Goal: Task Accomplishment & Management: Manage account settings

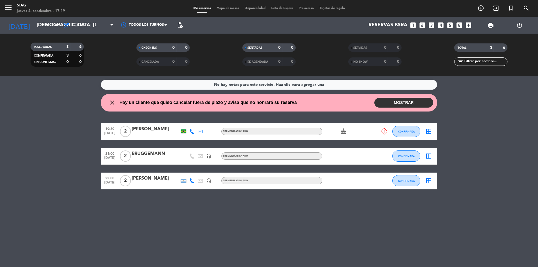
click at [421, 100] on button "MOSTRAR" at bounding box center [404, 103] width 59 height 10
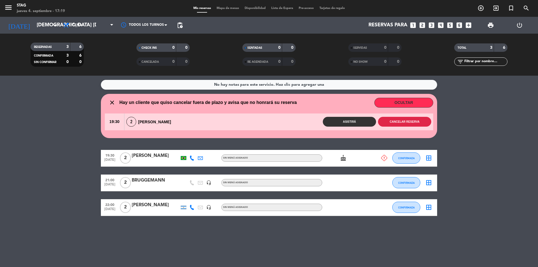
click at [400, 122] on button "Cancelar reserva" at bounding box center [404, 122] width 53 height 10
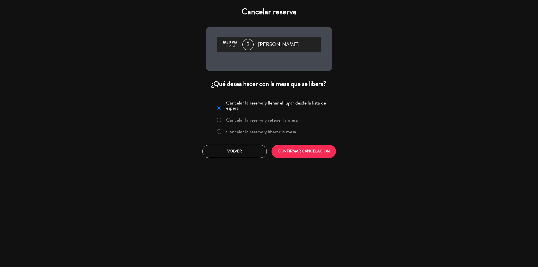
click at [226, 133] on label "Cancelar la reserva y liberar la mesa" at bounding box center [256, 132] width 85 height 10
click at [308, 154] on button "CONFIRMAR CANCELACIÓN" at bounding box center [304, 151] width 64 height 13
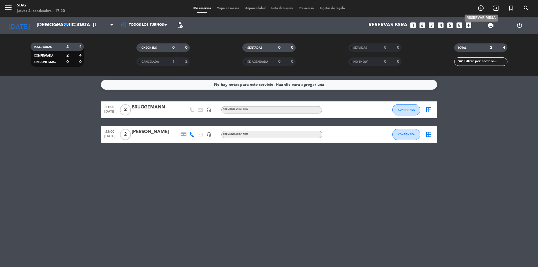
click at [482, 9] on icon "add_circle_outline" at bounding box center [481, 8] width 7 height 7
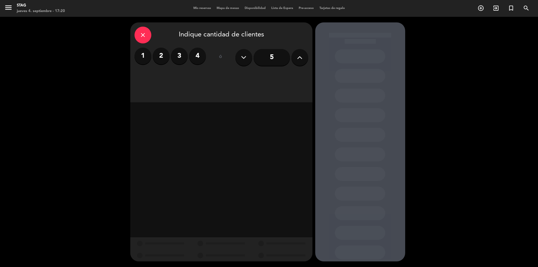
click at [165, 56] on label "2" at bounding box center [161, 56] width 17 height 17
click at [275, 77] on div "Cena" at bounding box center [279, 76] width 57 height 11
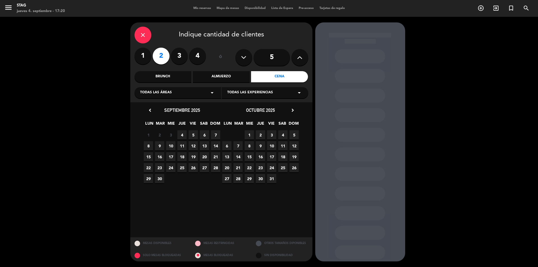
click at [180, 135] on span "4" at bounding box center [181, 134] width 9 height 9
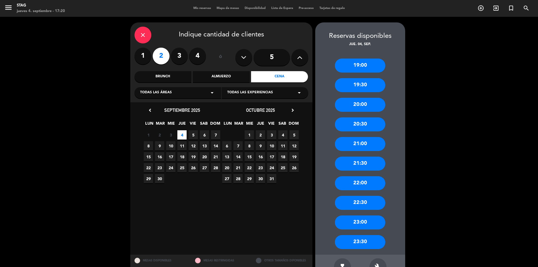
click at [368, 80] on div "19:30" at bounding box center [360, 85] width 50 height 14
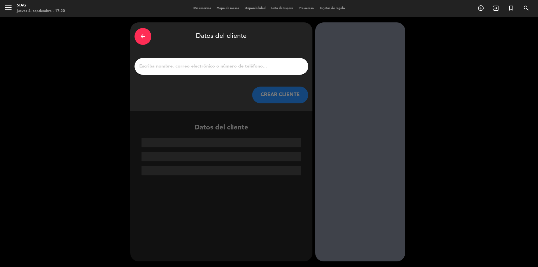
click at [188, 68] on input "1" at bounding box center [221, 67] width 165 height 8
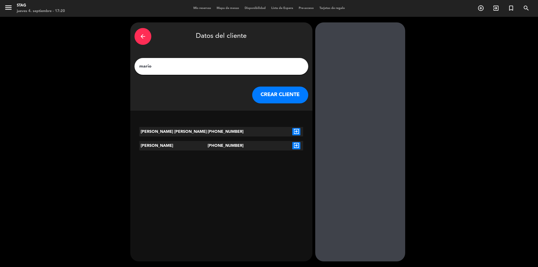
type input "mario"
click at [277, 100] on button "CREAR CLIENTE" at bounding box center [280, 95] width 56 height 17
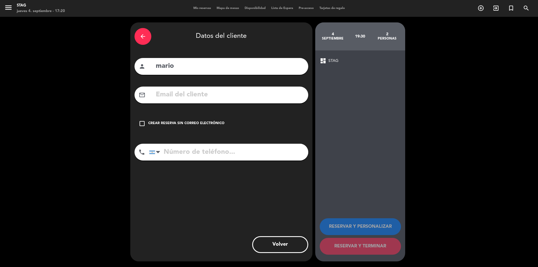
click at [144, 122] on icon "check_box_outline_blank" at bounding box center [142, 123] width 7 height 7
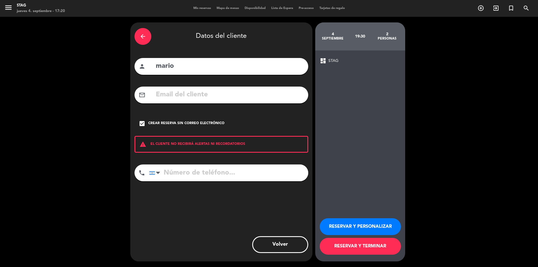
click at [172, 170] on input "tel" at bounding box center [228, 173] width 159 height 17
click at [164, 171] on input "1150693956" at bounding box center [228, 173] width 159 height 17
type input "[PHONE_NUMBER]"
click at [373, 228] on button "RESERVAR Y PERSONALIZAR" at bounding box center [360, 226] width 81 height 17
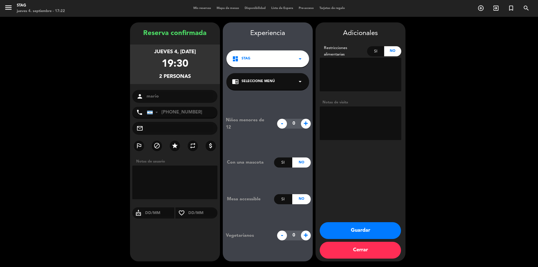
click at [349, 230] on button "Guardar" at bounding box center [360, 230] width 81 height 17
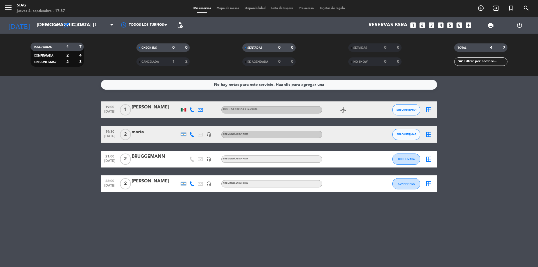
click at [124, 109] on span "1" at bounding box center [125, 109] width 11 height 11
click at [153, 108] on div "[PERSON_NAME]" at bounding box center [156, 107] width 48 height 7
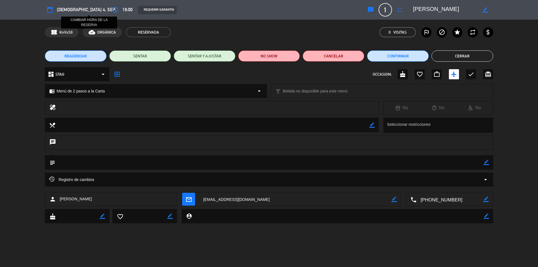
click at [112, 8] on icon "access_time" at bounding box center [115, 9] width 7 height 7
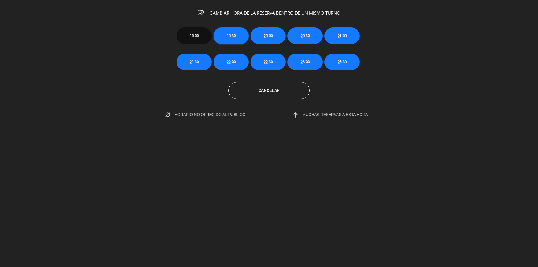
click at [235, 37] on span "19:30" at bounding box center [231, 36] width 9 height 6
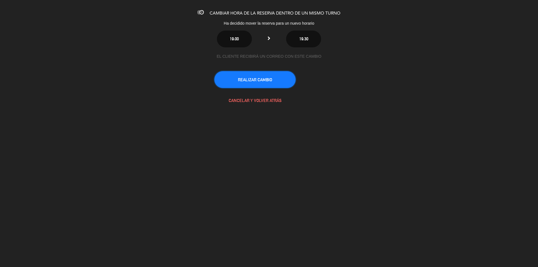
click at [275, 80] on button "REALIZAR CAMBIO" at bounding box center [255, 79] width 81 height 17
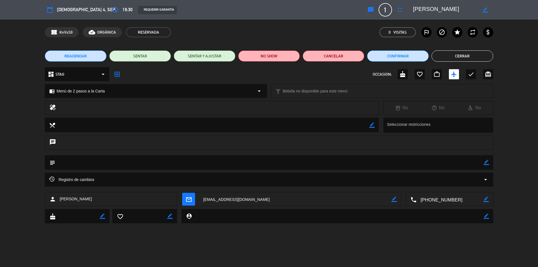
click at [469, 56] on button "Cerrar" at bounding box center [463, 55] width 62 height 11
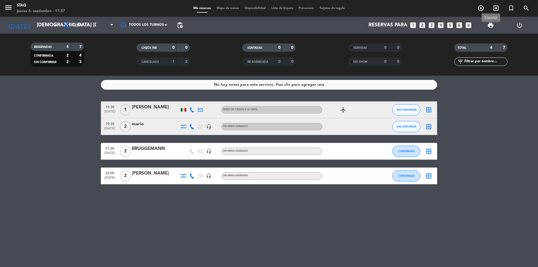
click at [490, 24] on span "print" at bounding box center [491, 25] width 7 height 7
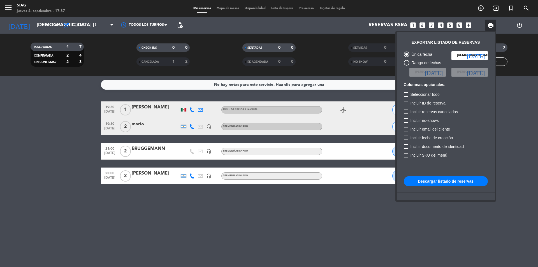
click at [438, 181] on button "Descargar listado de reservas" at bounding box center [446, 181] width 84 height 10
